Goal: Task Accomplishment & Management: Manage account settings

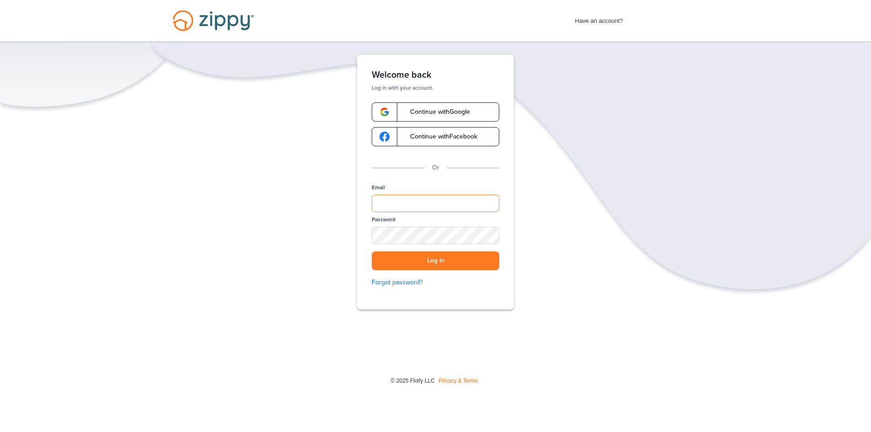
click at [387, 209] on input "Email" at bounding box center [436, 203] width 128 height 17
type input "**********"
click at [443, 260] on button "Log in" at bounding box center [436, 260] width 128 height 19
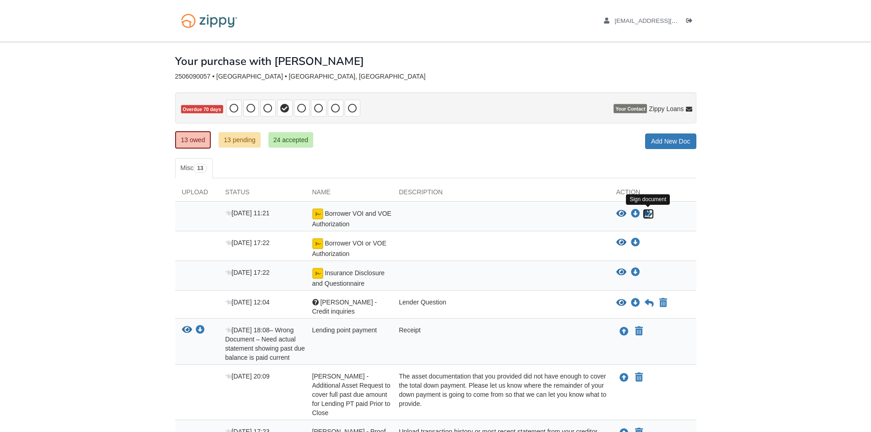
click at [649, 212] on icon "Sign Form" at bounding box center [648, 213] width 10 height 9
